Goal: Task Accomplishment & Management: Manage account settings

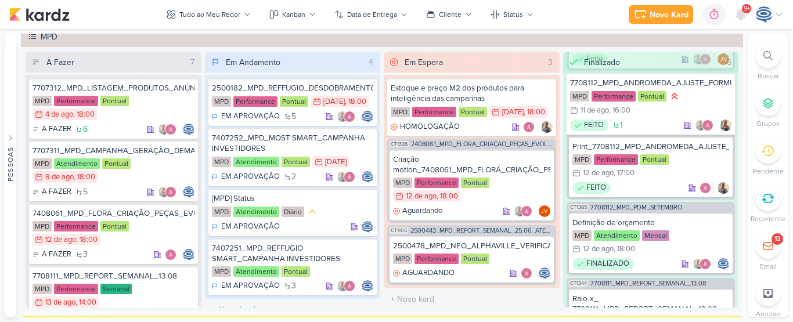
scroll to position [236, 0]
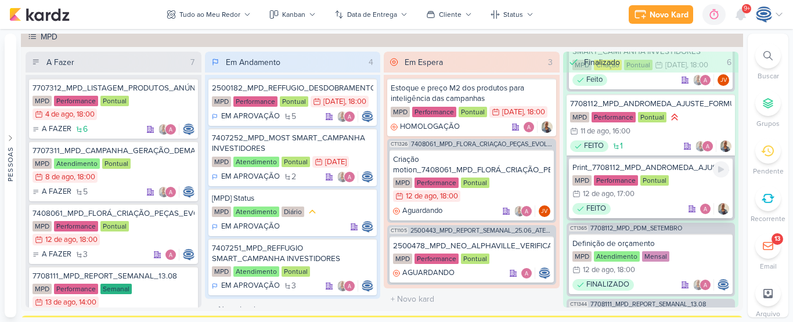
click at [656, 197] on div "MPD Performance Pontual 12/8 [DATE] 17:00" at bounding box center [650, 188] width 157 height 26
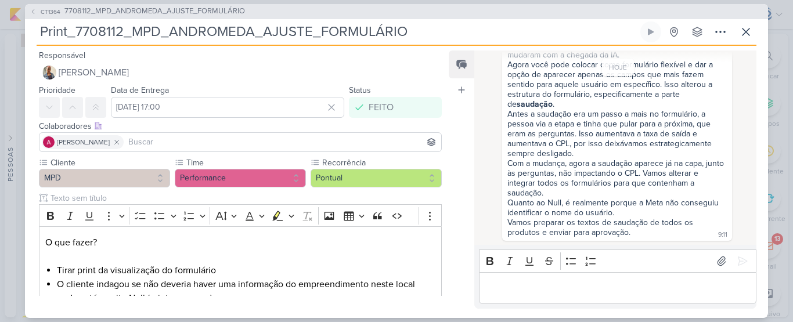
scroll to position [0, 0]
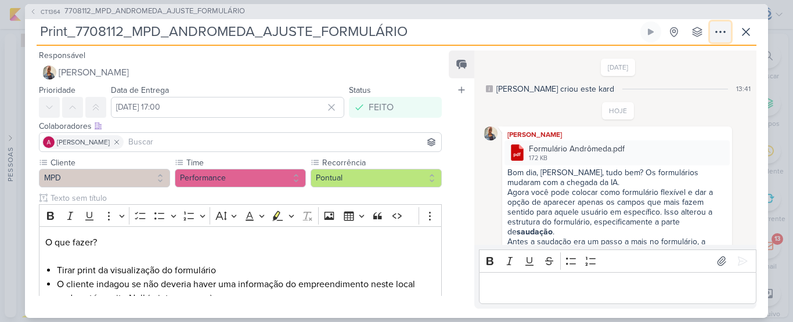
click at [721, 30] on icon at bounding box center [720, 32] width 14 height 14
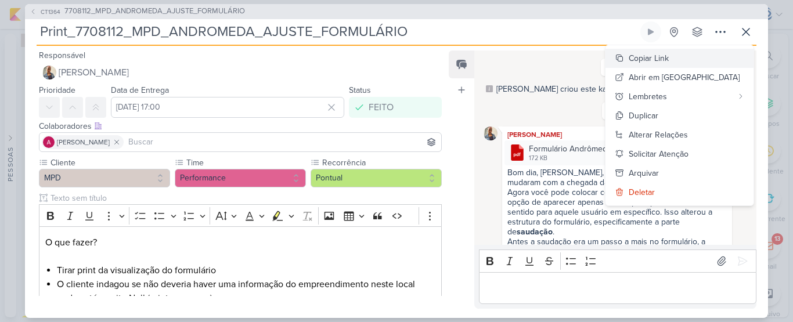
click at [669, 62] on div "Copiar Link" at bounding box center [649, 58] width 40 height 12
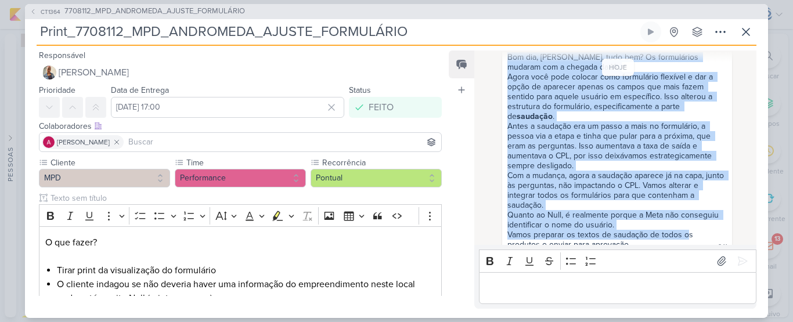
scroll to position [128, 0]
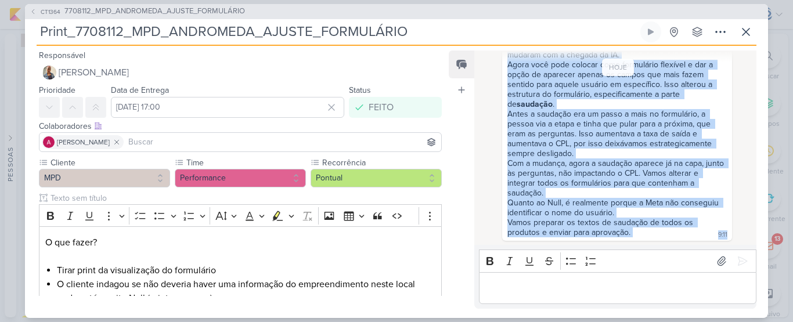
drag, startPoint x: 503, startPoint y: 89, endPoint x: 692, endPoint y: 264, distance: 257.9
click at [692, 264] on div "[DATE] [PERSON_NAME] criou este kard 13:41 HOJE [PERSON_NAME]" at bounding box center [615, 179] width 282 height 258
copy div "Bom dia, [PERSON_NAME], tudo bem? Os formulários mudaram com a chegada da IA. A…"
click at [516, 213] on div "Quanto ao Null, é realmente porque a Meta não conseguiu identificar o nome do u…" at bounding box center [616, 208] width 219 height 20
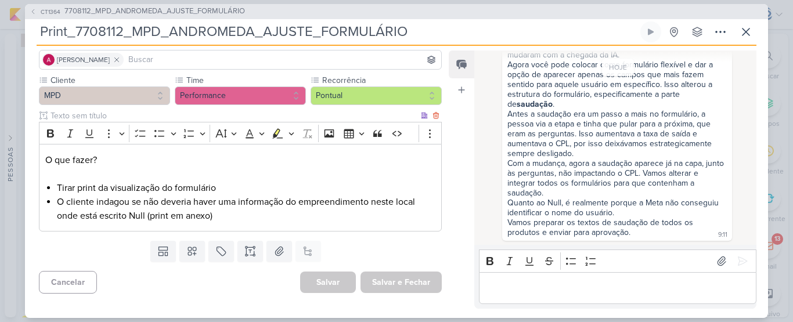
scroll to position [0, 0]
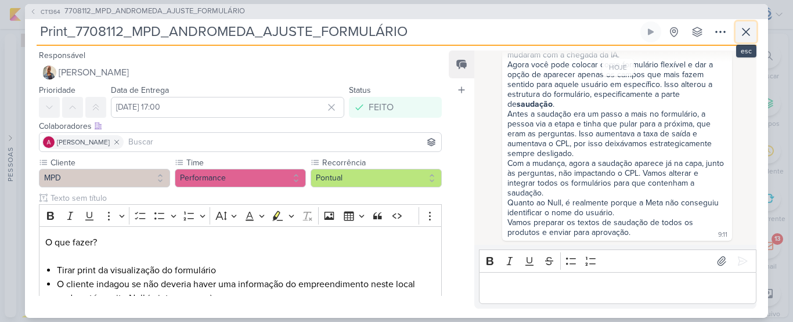
click at [741, 34] on icon at bounding box center [746, 32] width 14 height 14
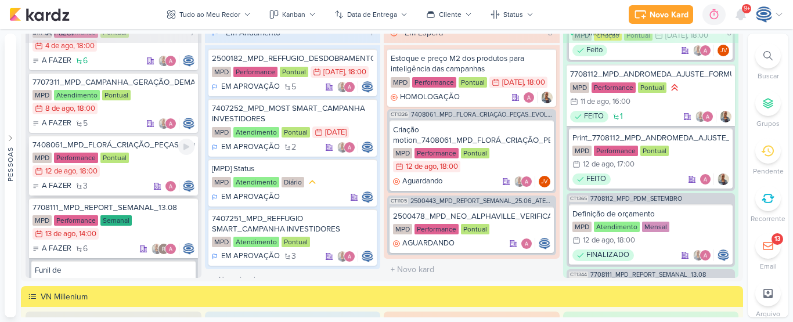
scroll to position [39, 0]
click at [150, 145] on div "7408061_MPD_FLORÁ_CRIAÇÃO_PEÇAS_EVOLUÇÃO_DE_OBRA" at bounding box center [114, 144] width 162 height 10
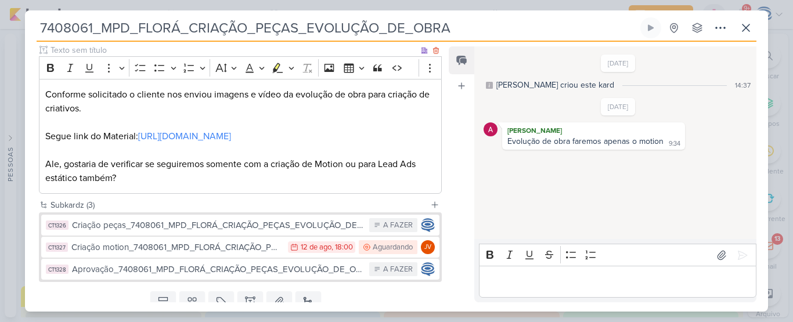
scroll to position [202, 0]
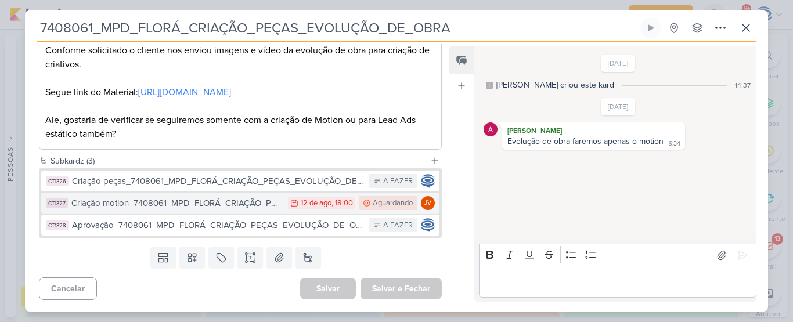
click at [239, 210] on button "CT1327 Criação motion_7408061_MPD_FLORÁ_CRIAÇÃO_PEÇAS_EVOLUÇÃO_DE_OBRA 12/8 [DA…" at bounding box center [240, 203] width 398 height 21
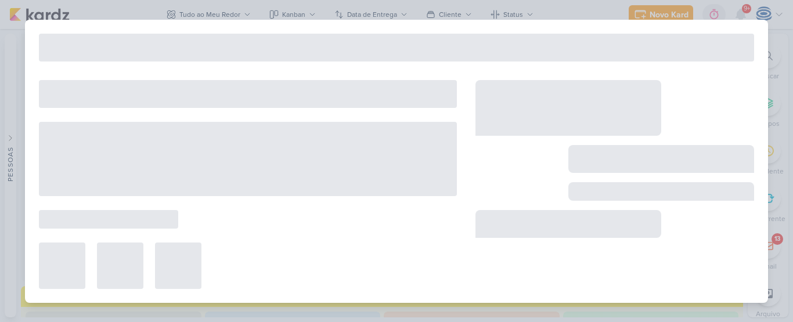
type input "Criação motion_7408061_MPD_FLORÁ_CRIAÇÃO_PEÇAS_EVOLUÇÃO_DE_OBRA"
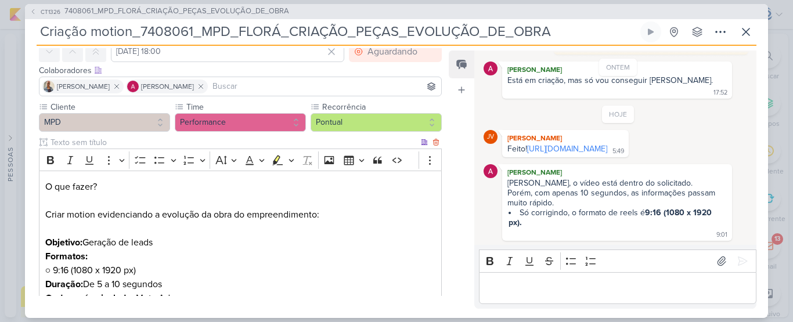
scroll to position [0, 0]
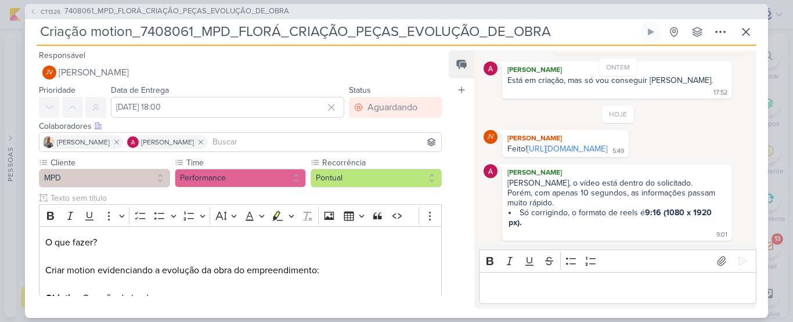
drag, startPoint x: 555, startPoint y: 29, endPoint x: 39, endPoint y: 26, distance: 516.0
click at [39, 26] on input "Criação motion_7408061_MPD_FLORÁ_CRIAÇÃO_PEÇAS_EVOLUÇÃO_DE_OBRA" at bounding box center [337, 31] width 601 height 21
click at [125, 13] on span "7408061_MPD_FLORÁ_CRIAÇÃO_PEÇAS_EVOLUÇÃO_DE_OBRA" at bounding box center [176, 12] width 225 height 12
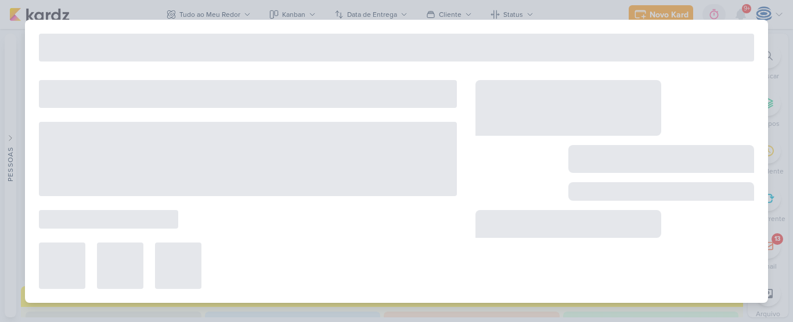
type input "7408061_MPD_FLORÁ_CRIAÇÃO_PEÇAS_EVOLUÇÃO_DE_OBRA"
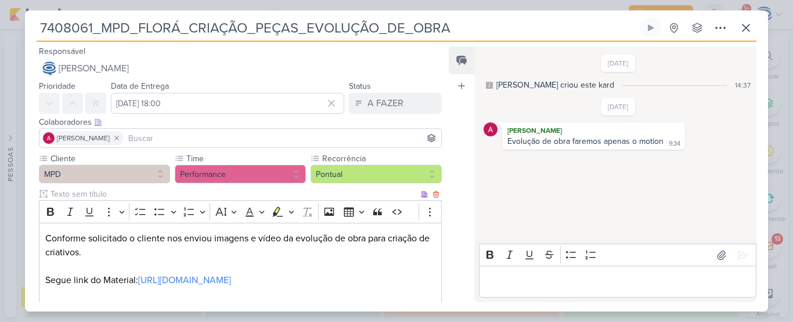
scroll to position [202, 0]
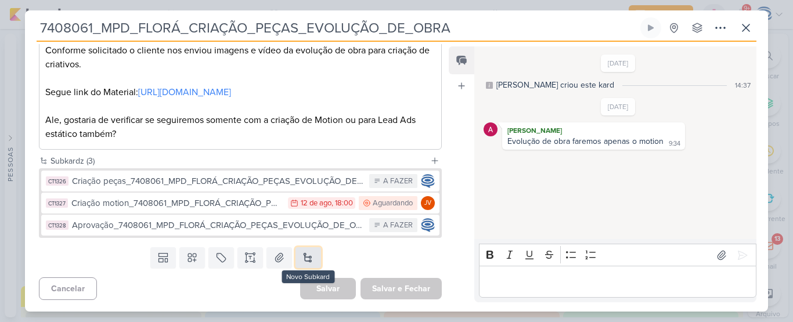
click at [299, 257] on button at bounding box center [308, 257] width 26 height 21
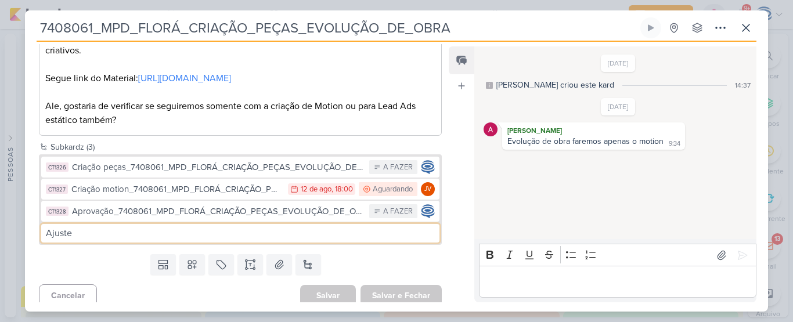
paste input "Criação motion_7408061_MPD_FLORÁ_CRIAÇÃO_PEÇAS_EVOLUÇÃO_DE_OBRA"
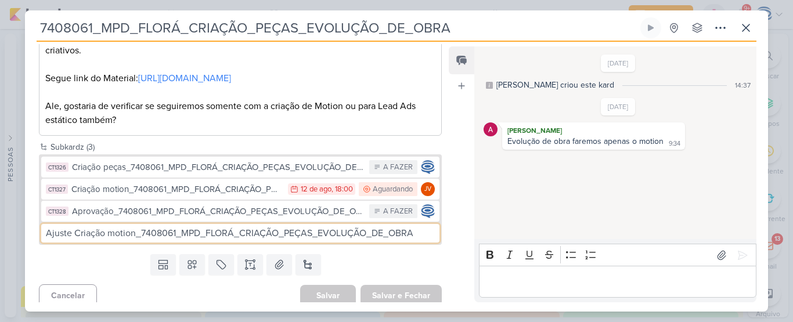
click at [73, 243] on input "Ajuste Criação motion_7408061_MPD_FLORÁ_CRIAÇÃO_PEÇAS_EVOLUÇÃO_DE_OBRA" at bounding box center [240, 233] width 398 height 19
click at [418, 243] on input "Ajuste_Criação motion_7408061_MPD_FLORÁ_CRIAÇÃO_PEÇAS_EVOLUÇÃO_DE_OBRA" at bounding box center [240, 233] width 398 height 19
type input "Ajuste_Criação motion_7408061_MPD_FLORÁ_CRIAÇÃO_PEÇAS_EVOLUÇÃO_DE_OBRA_v2"
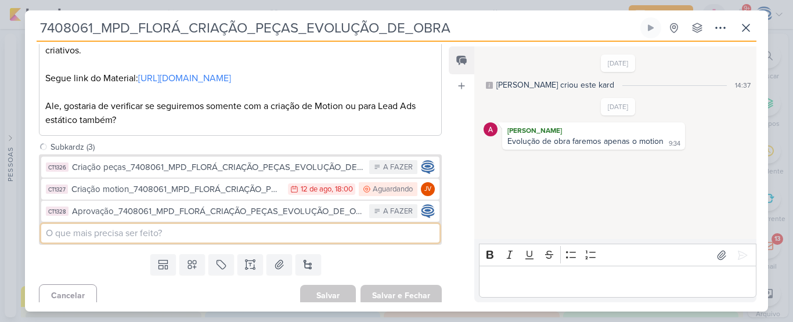
scroll to position [0, 0]
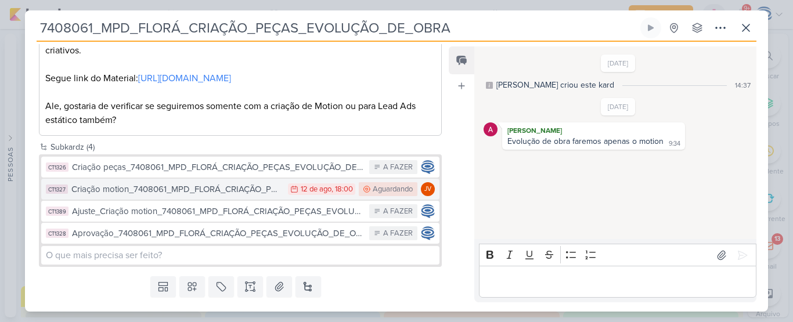
click at [214, 196] on div "Criação motion_7408061_MPD_FLORÁ_CRIAÇÃO_PEÇAS_EVOLUÇÃO_DE_OBRA" at bounding box center [176, 189] width 211 height 13
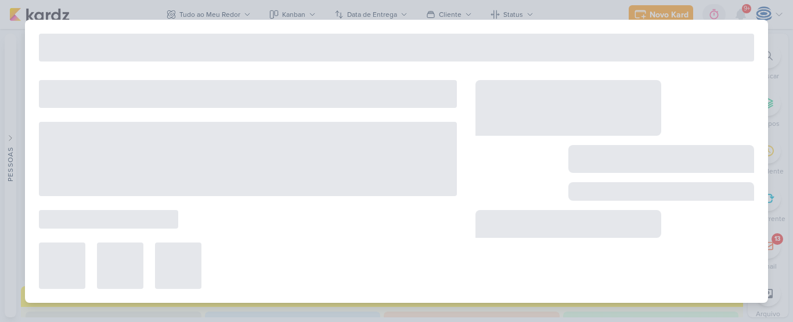
type input "Criação motion_7408061_MPD_FLORÁ_CRIAÇÃO_PEÇAS_EVOLUÇÃO_DE_OBRA"
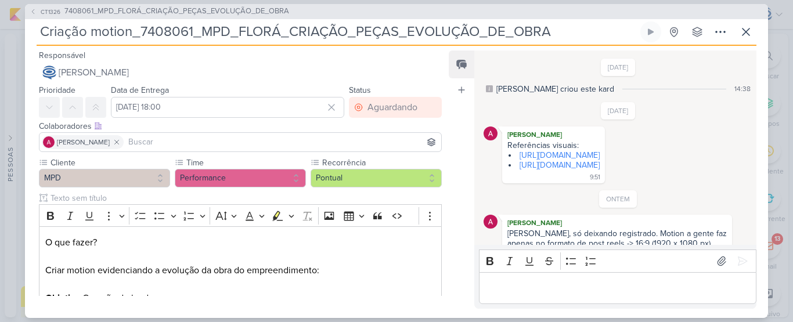
scroll to position [257, 0]
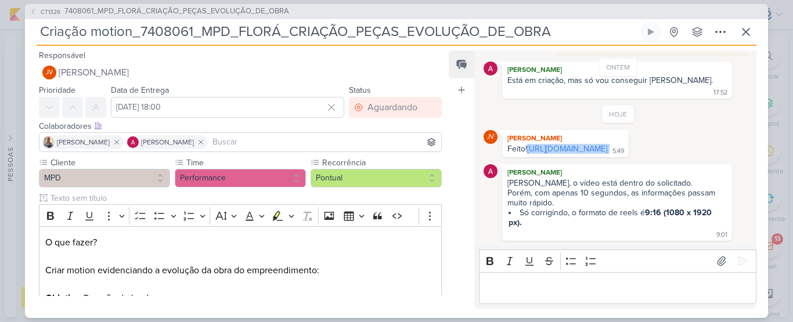
drag, startPoint x: 644, startPoint y: 149, endPoint x: 503, endPoint y: 140, distance: 140.7
click at [503, 140] on div "JV [PERSON_NAME] Feito! [URL][DOMAIN_NAME] 5:49 5:49" at bounding box center [565, 143] width 127 height 27
copy div "[URL][DOMAIN_NAME]"
click at [128, 16] on span "7408061_MPD_FLORÁ_CRIAÇÃO_PEÇAS_EVOLUÇÃO_DE_OBRA" at bounding box center [176, 12] width 225 height 12
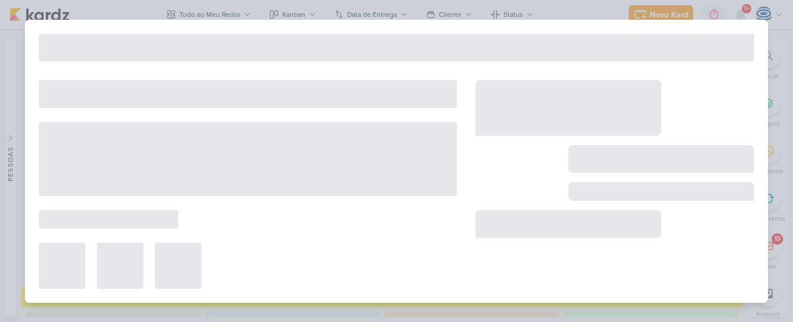
click at [128, 16] on div "CT1326 7408061_MPD_FLORÁ_CRIAÇÃO_PEÇAS_EVOLUÇÃO_DE_OBRA Criação motion_7408061_…" at bounding box center [396, 161] width 793 height 322
type input "7408061_MPD_FLORÁ_CRIAÇÃO_PEÇAS_EVOLUÇÃO_DE_OBRA"
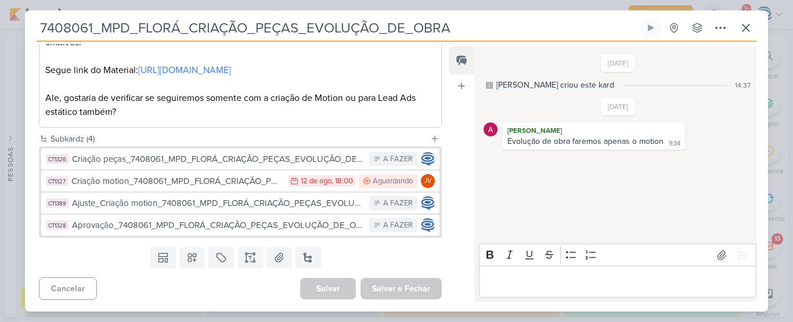
scroll to position [222, 0]
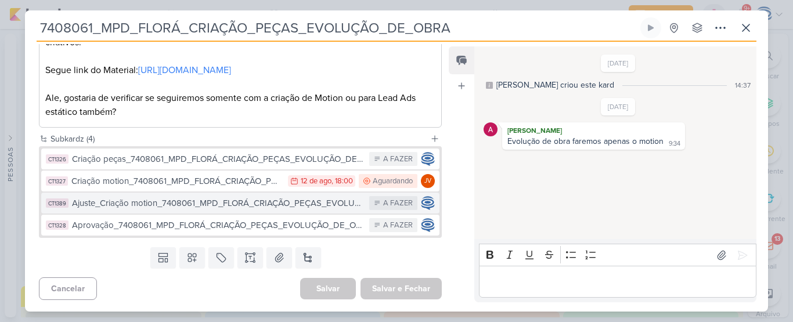
click at [165, 205] on div "Ajuste_Criação motion_7408061_MPD_FLORÁ_CRIAÇÃO_PEÇAS_EVOLUÇÃO_DE_OBRA_v2" at bounding box center [217, 203] width 291 height 13
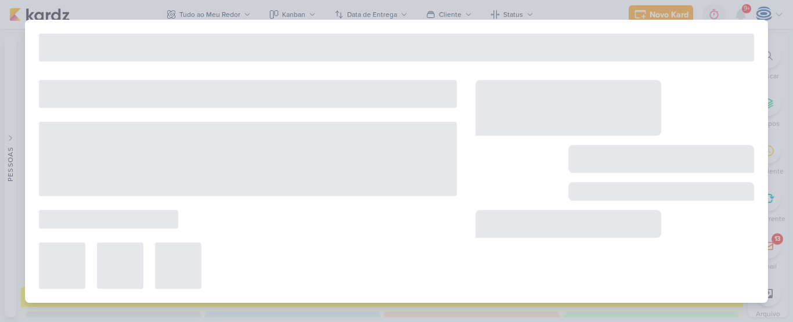
type input "Ajuste_Criação motion_7408061_MPD_FLORÁ_CRIAÇÃO_PEÇAS_EVOLUÇÃO_DE_OBRA_v2"
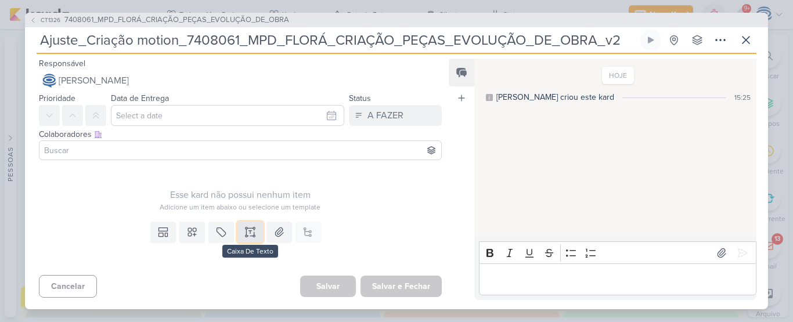
click at [254, 236] on button at bounding box center [250, 232] width 26 height 21
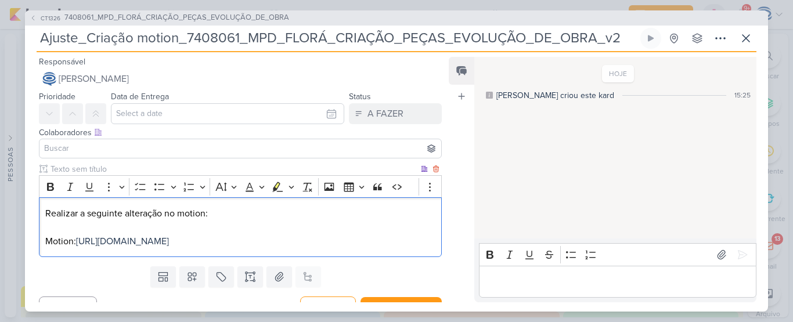
click at [270, 215] on p "Realizar a seguinte alteração no motion: Motion: [URL][DOMAIN_NAME] ⁠⁠⁠⁠⁠⁠⁠" at bounding box center [240, 228] width 390 height 42
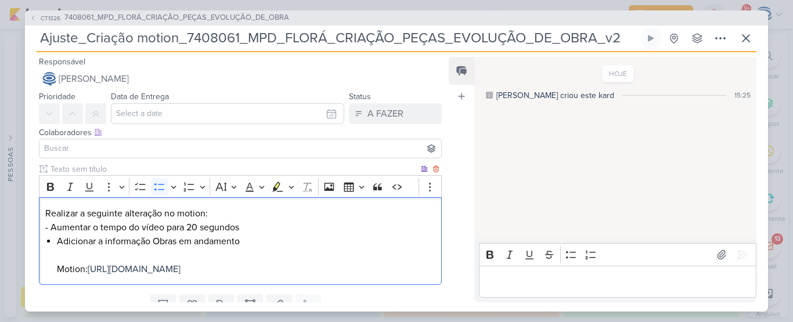
click at [153, 241] on li "⁠⁠⁠⁠⁠⁠⁠Adicionar a informação Obras em andamento Motion: [URL][DOMAIN_NAME]" at bounding box center [246, 255] width 378 height 42
click at [248, 239] on li "⁠⁠⁠⁠⁠⁠⁠Adicionar a informação "Obras em andamento Motion: [URL][DOMAIN_NAME]" at bounding box center [246, 255] width 378 height 42
click at [100, 257] on li "⁠⁠⁠⁠⁠⁠⁠Adicionar a informação “Obras em andamento” Motion: [URL][DOMAIN_NAME]" at bounding box center [246, 255] width 378 height 42
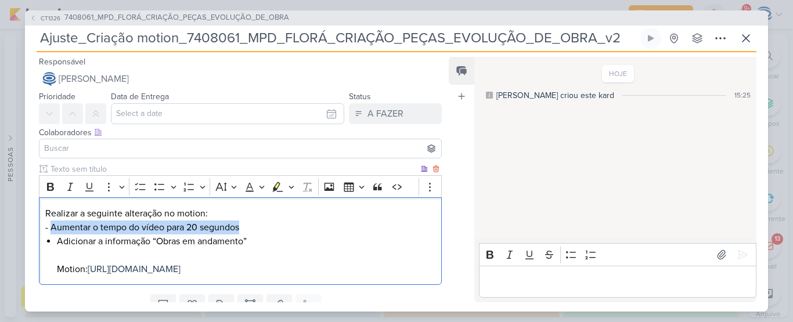
drag, startPoint x: 49, startPoint y: 228, endPoint x: 248, endPoint y: 230, distance: 198.5
click at [248, 230] on p "Realizar a seguinte alteração no motion: - Aumentar o tempo do vídeo para 20 se…" at bounding box center [240, 221] width 390 height 28
copy p "Aumentar o tempo do vídeo para 20 segundos"
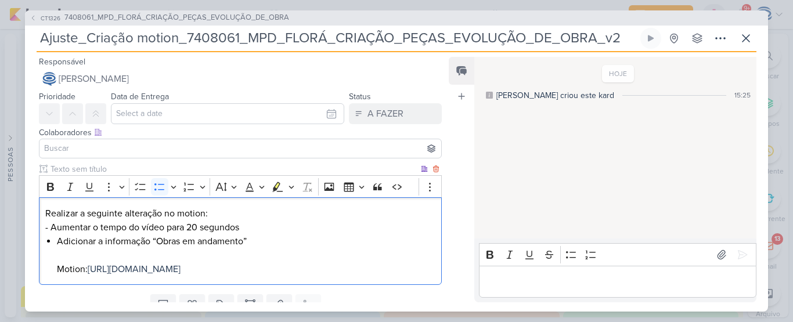
click at [57, 240] on li "Adicionar a informação “Obras em andamento” Motion: [URL][DOMAIN_NAME]" at bounding box center [246, 255] width 378 height 42
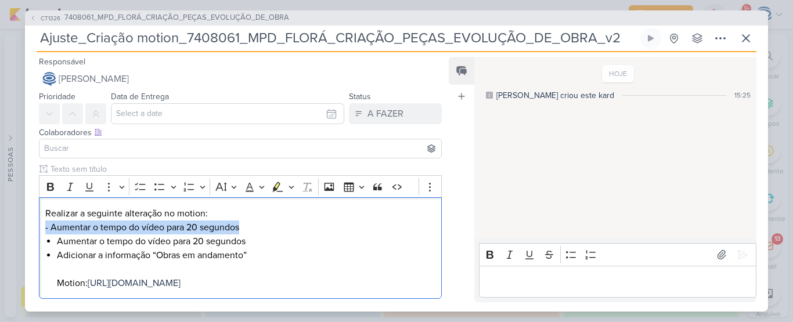
drag, startPoint x: 246, startPoint y: 228, endPoint x: 19, endPoint y: 226, distance: 226.4
click at [19, 226] on div "CT1326 7408061_MPD_FLORÁ_CRIAÇÃO_PEÇAS_EVOLUÇÃO_DE_OBRA Ajuste_Criação motion_7…" at bounding box center [396, 161] width 793 height 322
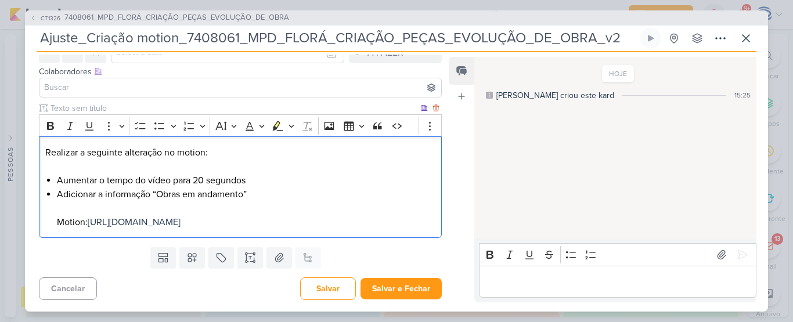
scroll to position [66, 0]
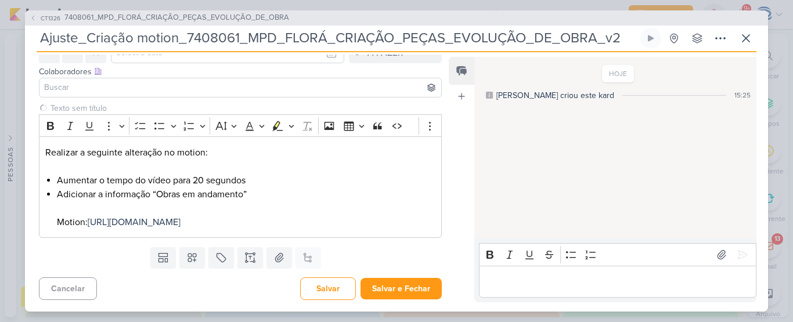
click at [213, 82] on input at bounding box center [240, 88] width 397 height 14
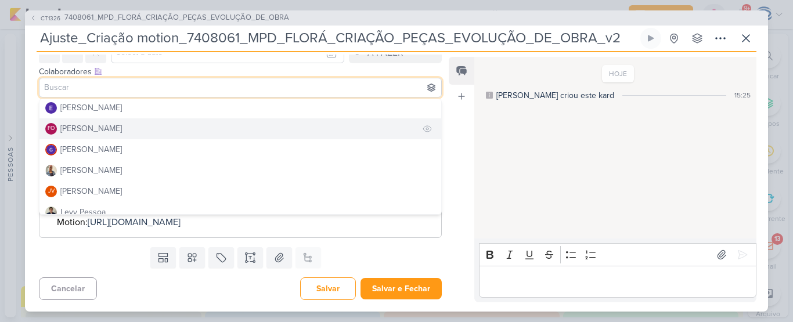
scroll to position [0, 0]
click at [128, 125] on button "[PERSON_NAME]" at bounding box center [240, 130] width 402 height 21
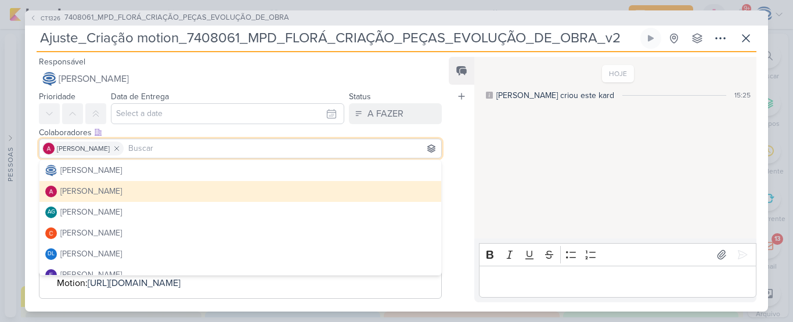
scroll to position [5, 0]
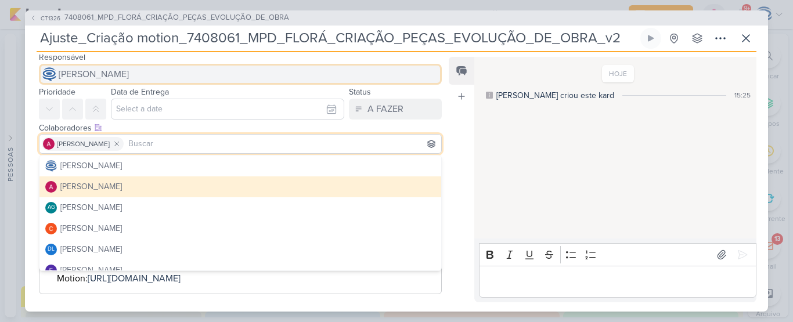
click at [129, 80] on span "[PERSON_NAME]" at bounding box center [94, 74] width 70 height 14
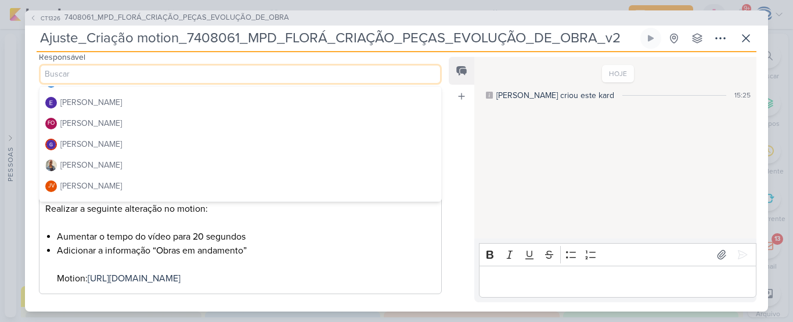
scroll to position [89, 0]
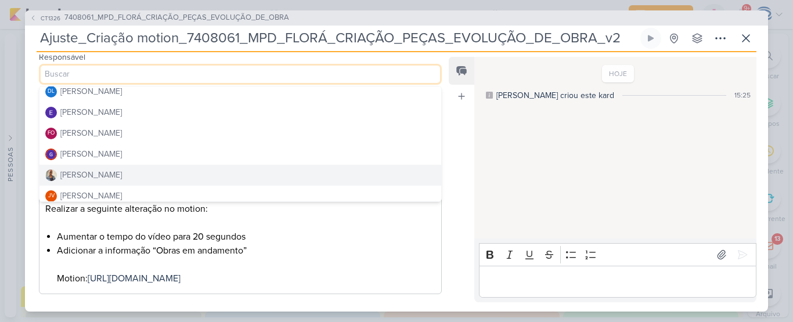
click at [127, 175] on button "[PERSON_NAME]" at bounding box center [240, 175] width 402 height 21
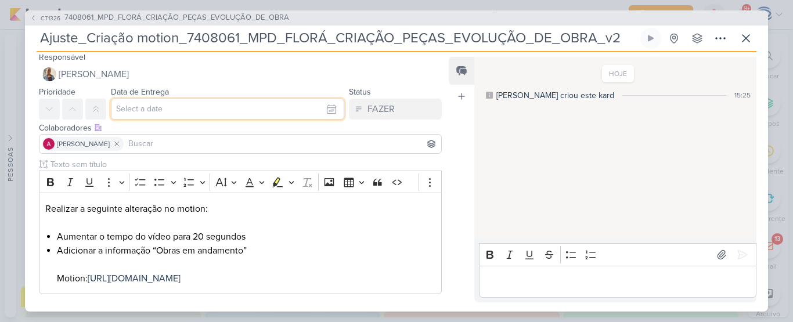
click at [167, 107] on input "text" at bounding box center [227, 109] width 233 height 21
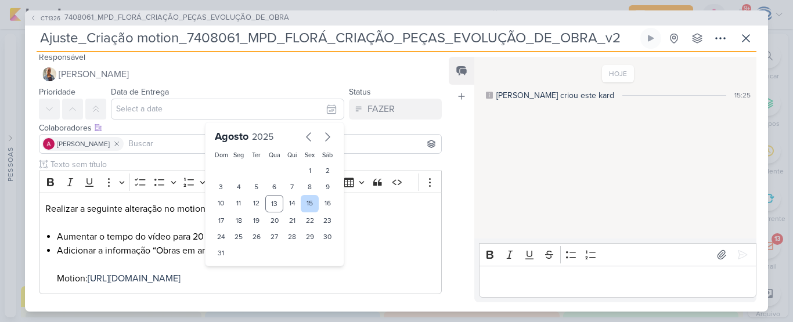
click at [301, 205] on div "15" at bounding box center [310, 203] width 18 height 17
type input "[DATE] 23:59"
click at [231, 273] on select "00 01 02 03 04 05 06 07 08 09 10 11 12 13 14 15 16 17 18 19 20 21 22 23" at bounding box center [239, 273] width 16 height 14
select select "18"
click at [231, 266] on select "00 01 02 03 04 05 06 07 08 09 10 11 12 13 14 15 16 17 18 19 20 21 22 23" at bounding box center [239, 273] width 16 height 14
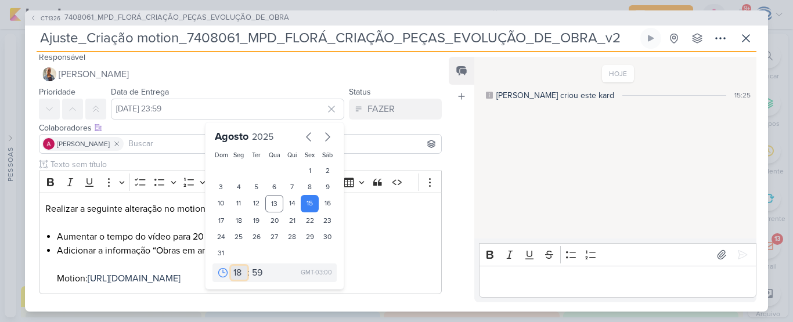
type input "[DATE] 18:59"
click at [254, 273] on select "00 05 10 15 20 25 30 35 40 45 50 55 59" at bounding box center [258, 273] width 16 height 14
select select "0"
click at [250, 266] on select "00 05 10 15 20 25 30 35 40 45 50 55 59" at bounding box center [258, 273] width 16 height 14
type input "[DATE] 18:00"
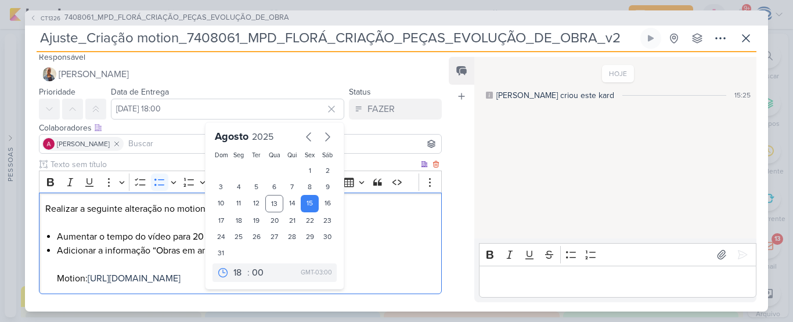
click at [129, 237] on li "Aumentar o tempo do vídeo para 20 segundos" at bounding box center [246, 237] width 378 height 14
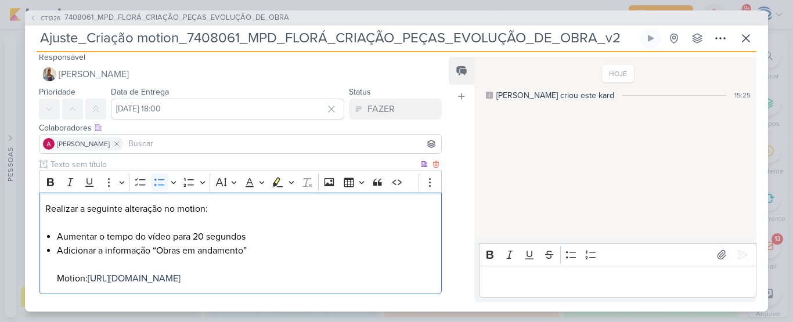
scroll to position [75, 0]
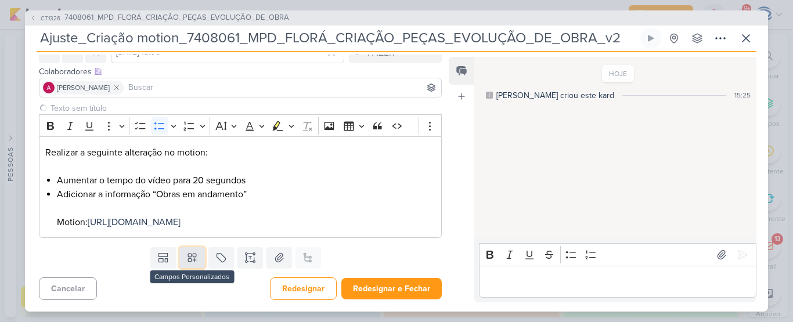
click at [187, 257] on icon at bounding box center [192, 258] width 12 height 12
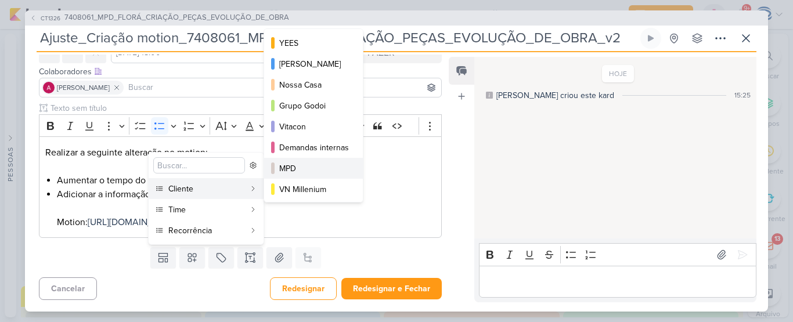
click at [295, 167] on div "MPD" at bounding box center [314, 169] width 70 height 12
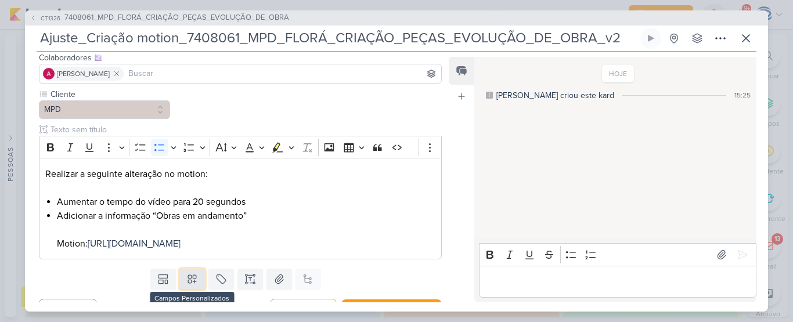
click at [190, 285] on icon at bounding box center [192, 279] width 12 height 12
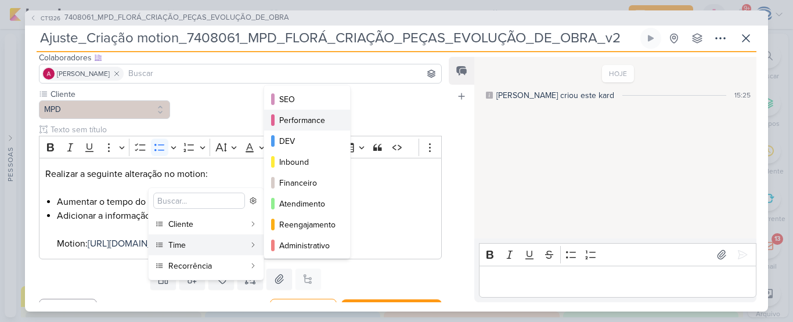
click at [320, 120] on div "Performance" at bounding box center [307, 120] width 57 height 12
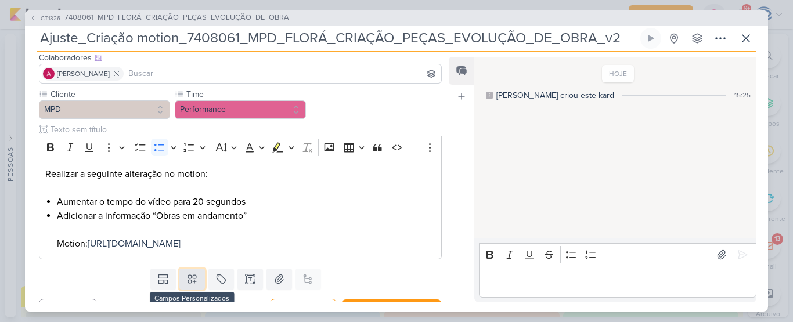
click at [193, 285] on icon at bounding box center [192, 279] width 12 height 12
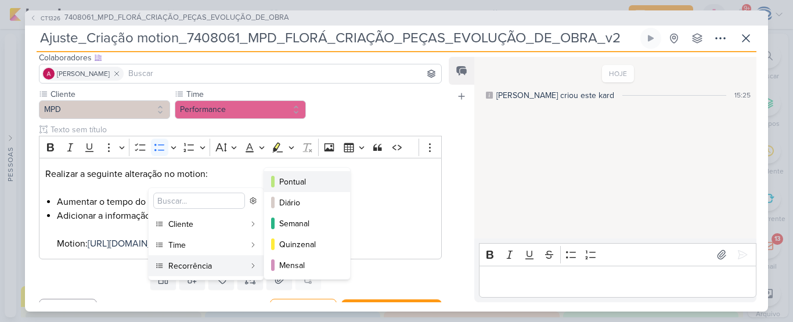
click at [317, 179] on div "Pontual" at bounding box center [307, 182] width 57 height 12
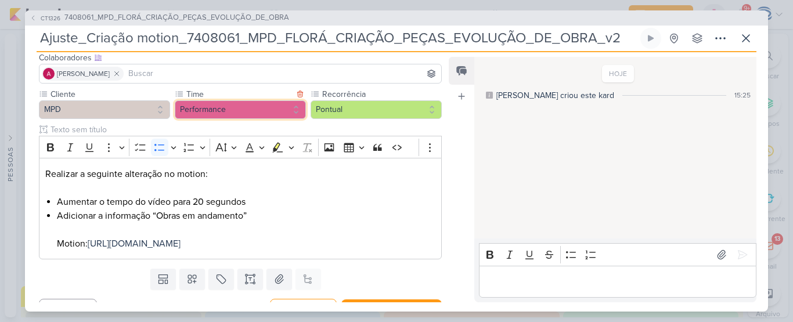
click at [268, 110] on button "Performance" at bounding box center [240, 109] width 131 height 19
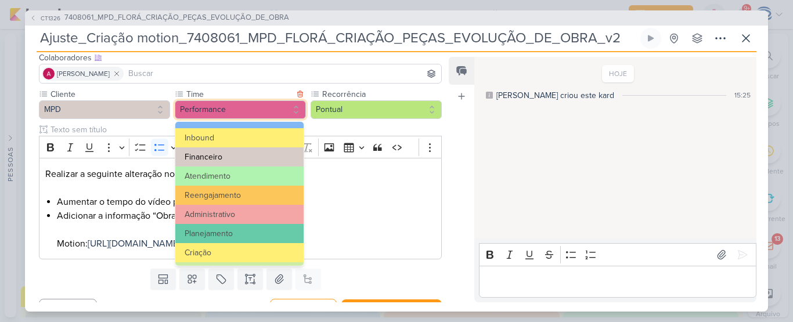
scroll to position [100, 0]
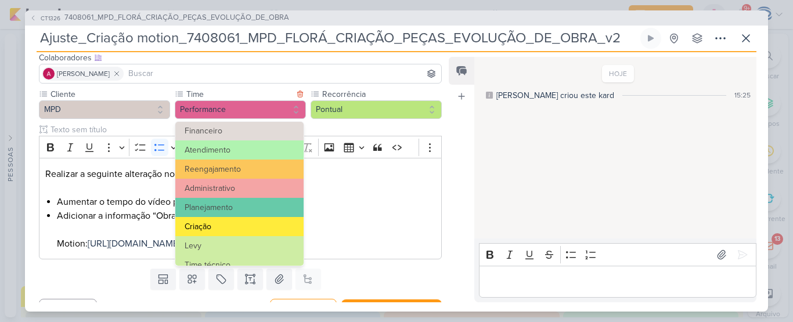
click at [237, 219] on button "Criação" at bounding box center [239, 226] width 128 height 19
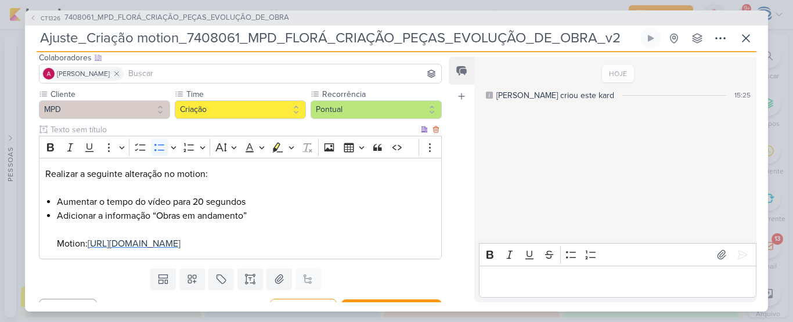
scroll to position [110, 0]
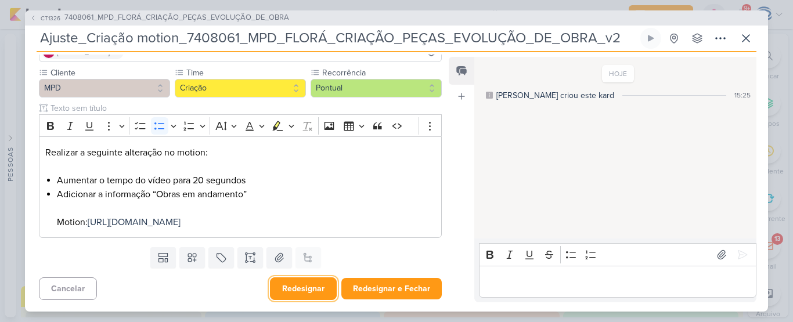
click at [302, 291] on button "Redesignar" at bounding box center [303, 288] width 67 height 23
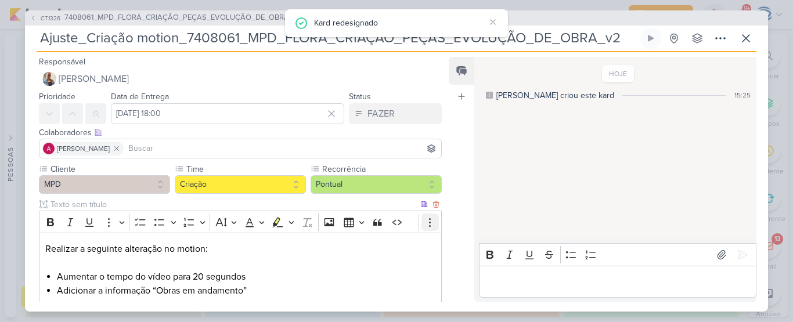
scroll to position [103, 0]
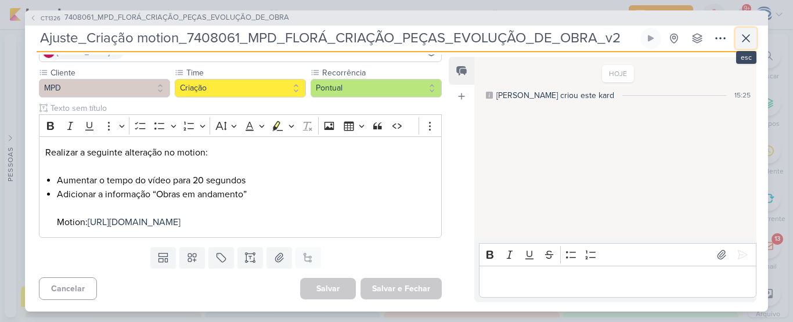
click at [743, 37] on icon at bounding box center [746, 38] width 14 height 14
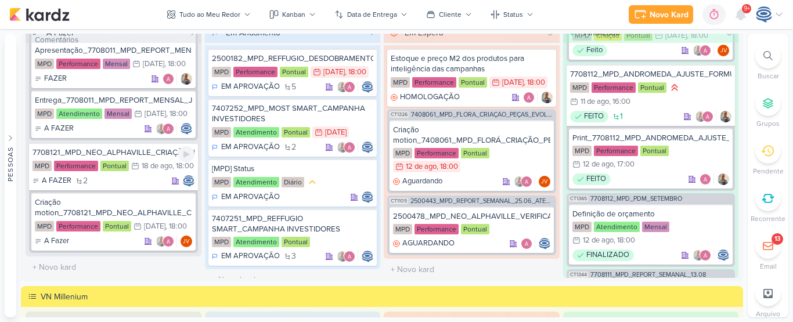
scroll to position [843, 0]
click at [153, 160] on div "MPD Performance Pontual 18/8 [DATE] 18:00" at bounding box center [114, 166] width 162 height 13
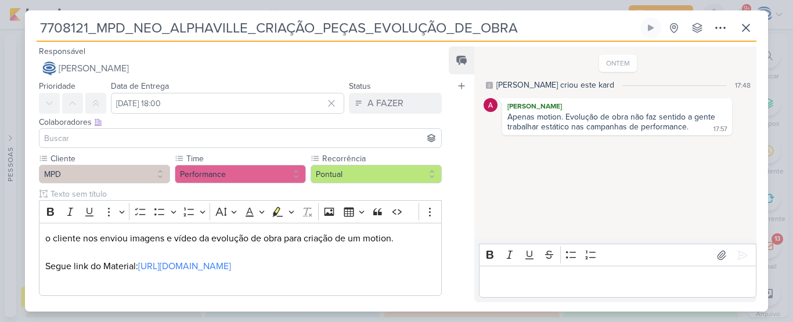
scroll to position [138, 0]
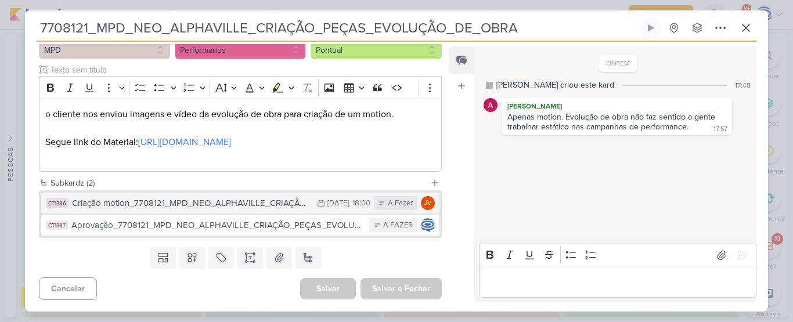
click at [156, 210] on div "Criação motion_7708121_MPD_NEO_ALPHAVILLE_CRIAÇÃO_PEÇAS_EVOLUÇÃO_DE_OBRA" at bounding box center [191, 203] width 239 height 13
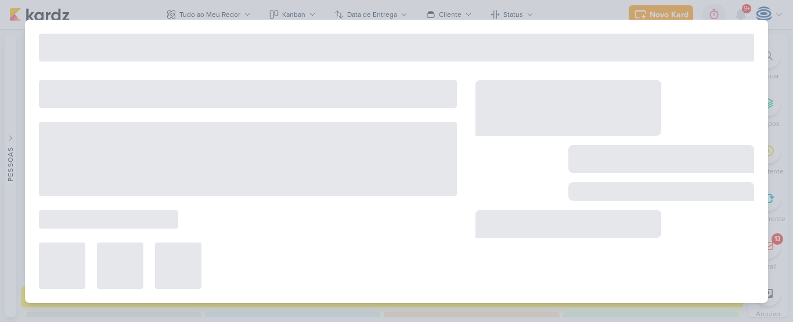
type input "Criação motion_7708121_MPD_NEO_ALPHAVILLE_CRIAÇÃO_PEÇAS_EVOLUÇÃO_DE_OBRA"
type input "[DATE] 18:00"
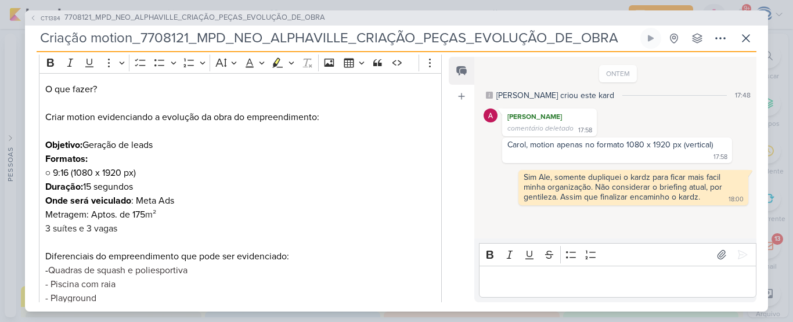
scroll to position [160, 0]
click at [93, 184] on p "Formatos: ○ 9:16 (1080 x 1920 px) Duração: 15 segundos Onde será veiculado : Me…" at bounding box center [240, 213] width 390 height 125
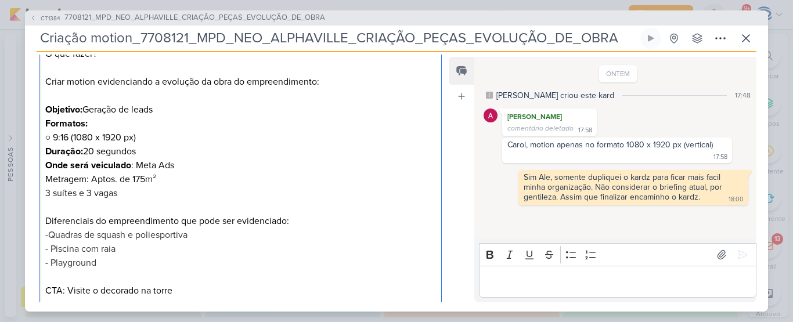
scroll to position [197, 0]
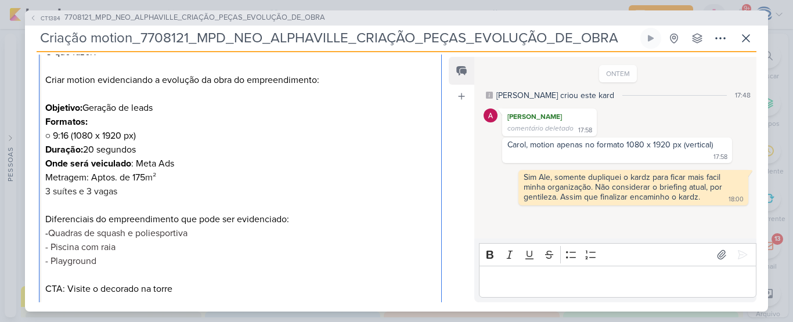
click at [63, 206] on p "Formatos: ○ 9:16 (1080 x 1920 px) Duração: 20 segundos Onde será veiculado : Me…" at bounding box center [240, 177] width 390 height 125
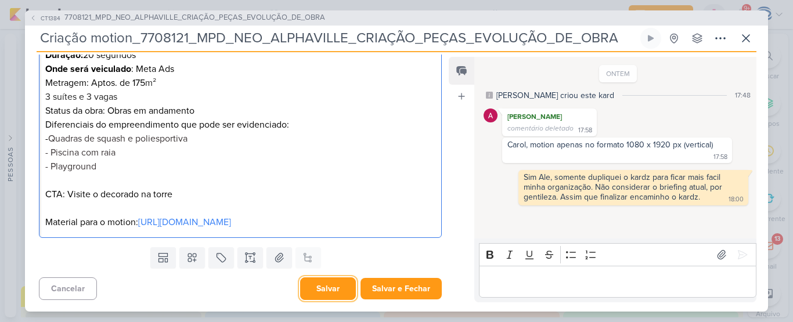
click at [332, 286] on button "Salvar" at bounding box center [328, 288] width 56 height 23
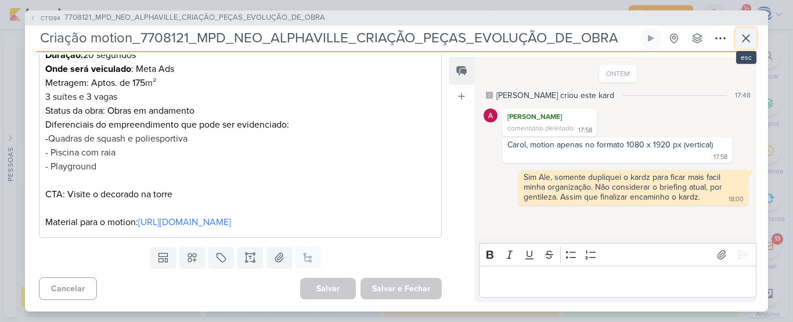
click at [742, 42] on icon at bounding box center [746, 38] width 14 height 14
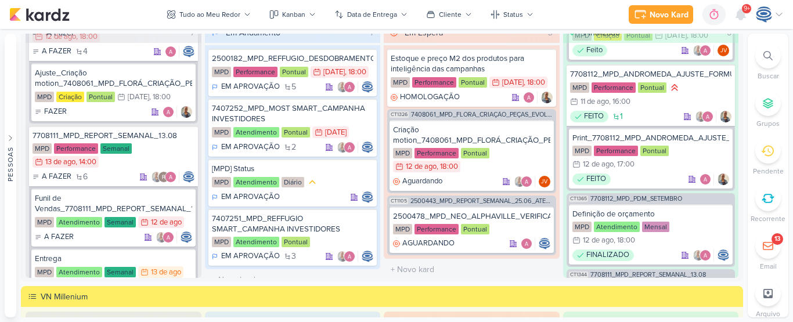
scroll to position [170, 0]
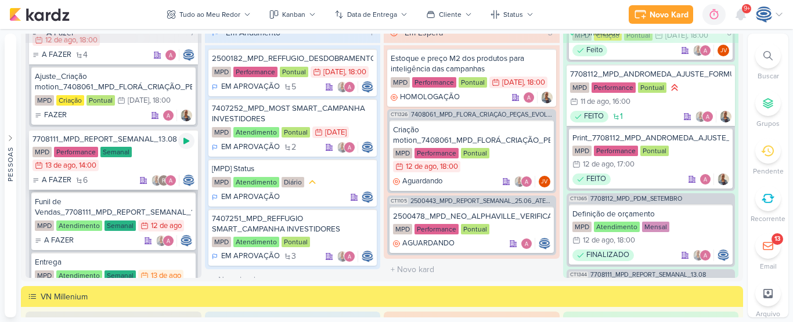
click at [182, 138] on icon at bounding box center [186, 140] width 9 height 9
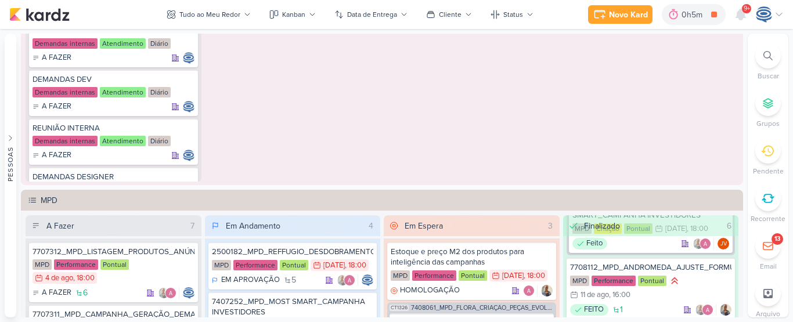
scroll to position [44, 0]
click at [186, 131] on icon at bounding box center [186, 129] width 9 height 9
